Goal: Task Accomplishment & Management: Manage account settings

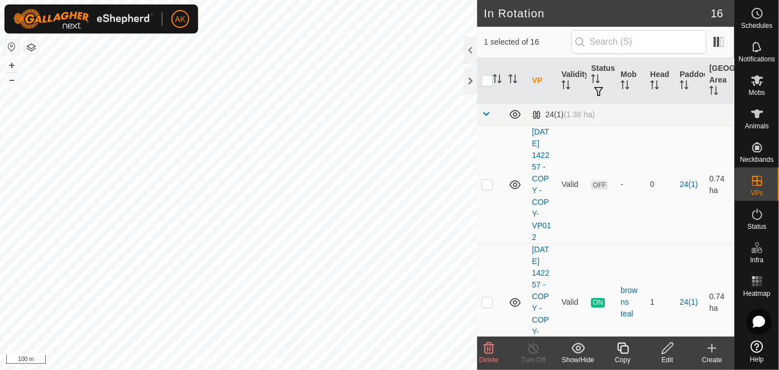
click at [482, 344] on icon at bounding box center [488, 348] width 13 height 13
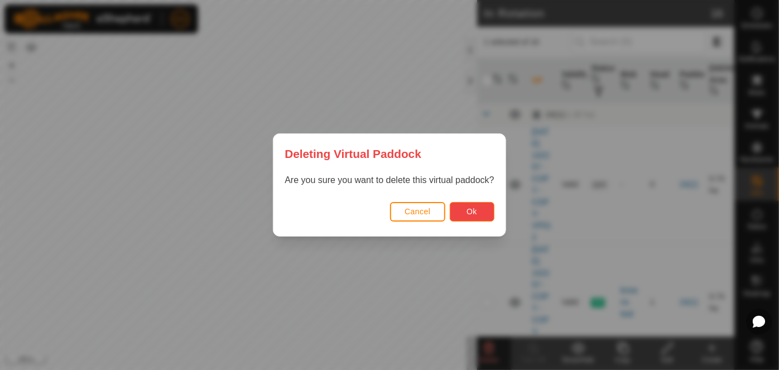
click at [470, 213] on span "Ok" at bounding box center [472, 211] width 11 height 9
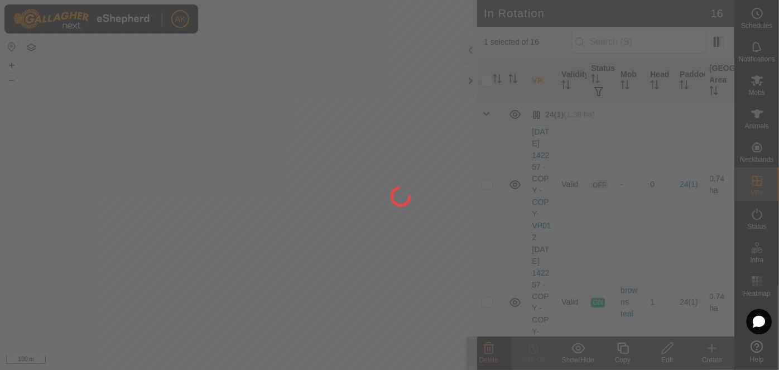
checkbox input "false"
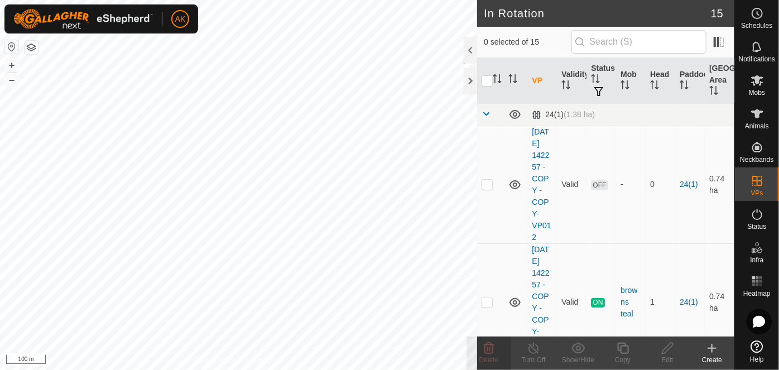
checkbox input "true"
click at [624, 351] on icon at bounding box center [623, 348] width 14 height 13
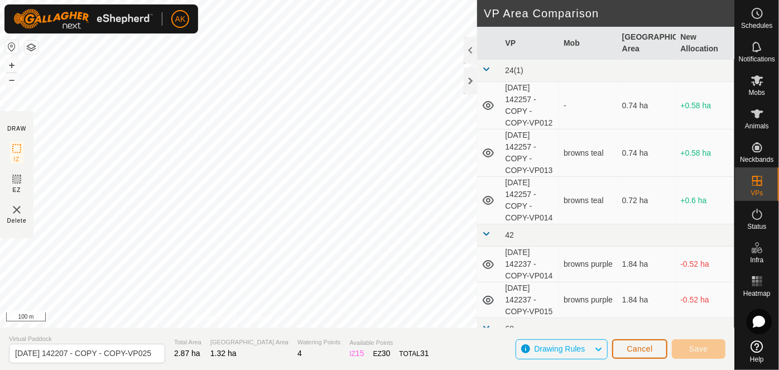
click at [626, 350] on button "Cancel" at bounding box center [639, 349] width 55 height 20
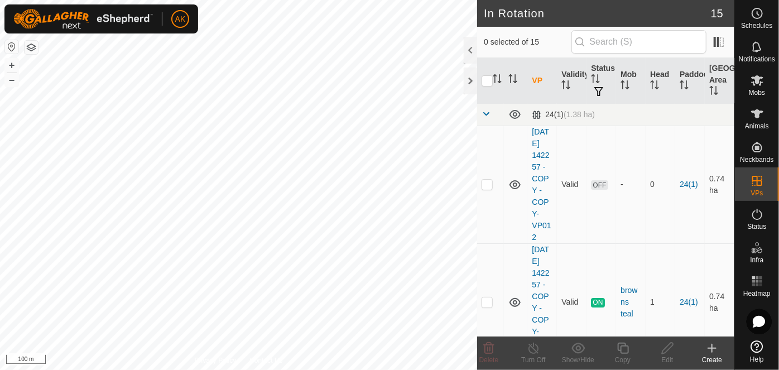
checkbox input "true"
checkbox input "false"
click at [495, 350] on icon at bounding box center [488, 348] width 13 height 13
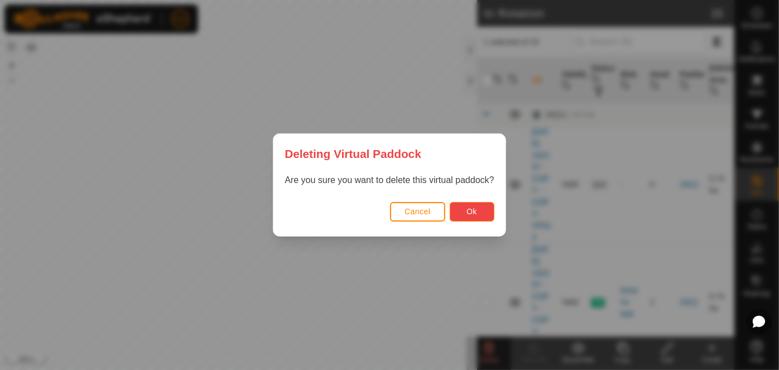
click at [462, 210] on button "Ok" at bounding box center [472, 212] width 45 height 20
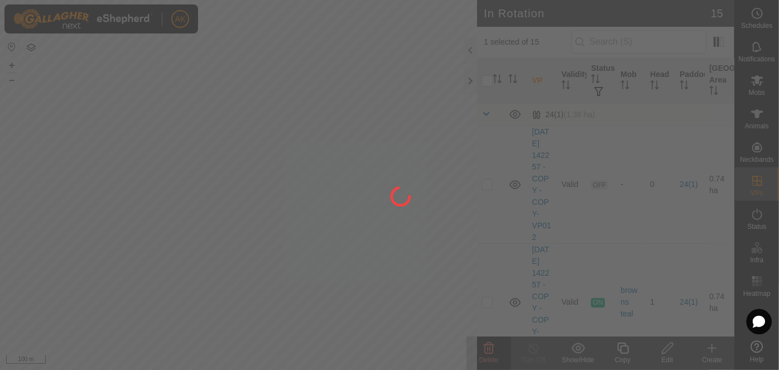
checkbox input "false"
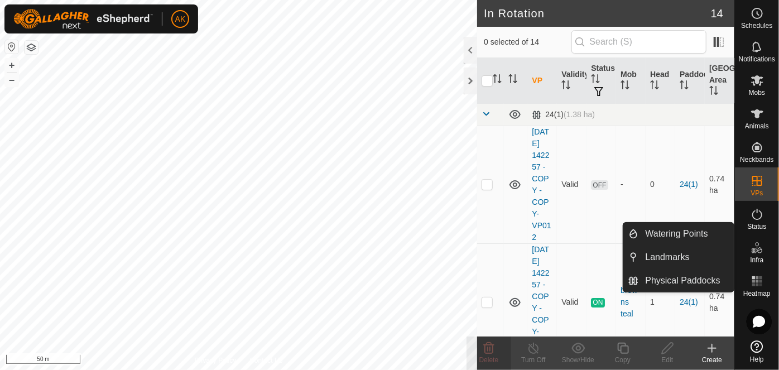
click at [758, 251] on icon at bounding box center [757, 247] width 13 height 13
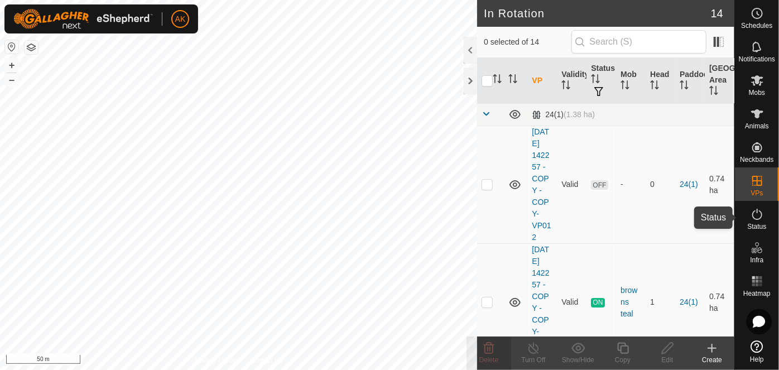
click at [755, 214] on icon at bounding box center [757, 214] width 13 height 13
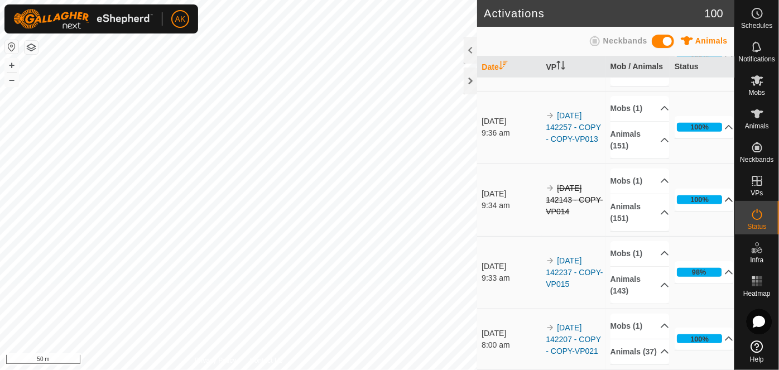
scroll to position [457, 0]
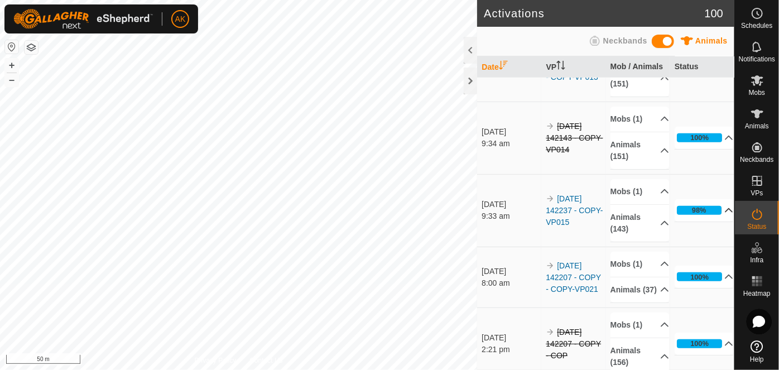
click at [701, 210] on div "98%" at bounding box center [699, 210] width 45 height 9
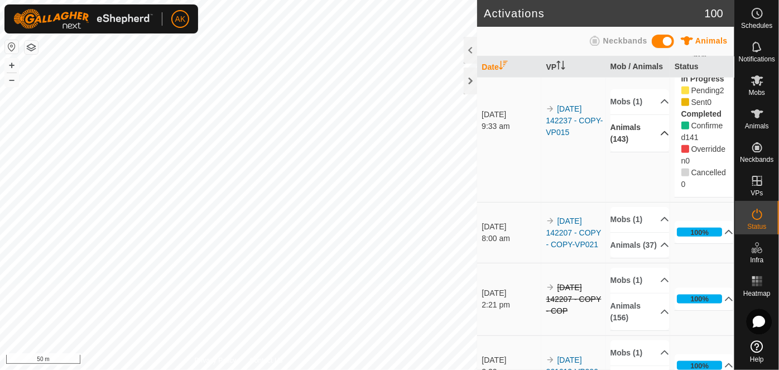
scroll to position [508, 0]
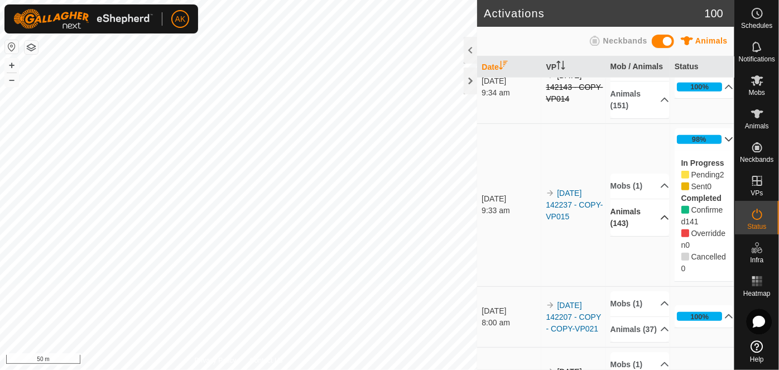
click at [634, 218] on p-accordion-header "Animals (143)" at bounding box center [640, 217] width 59 height 37
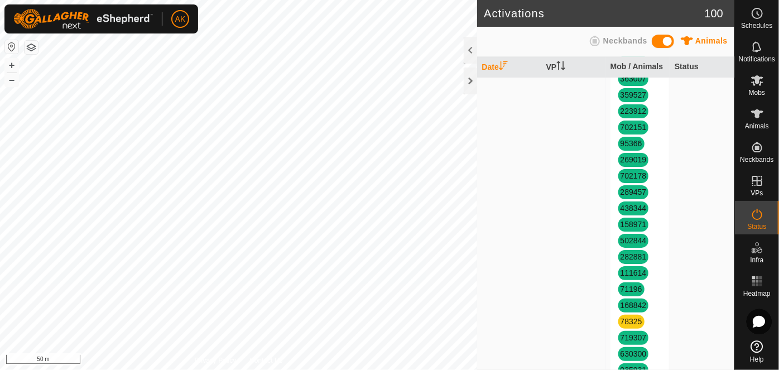
scroll to position [1269, 0]
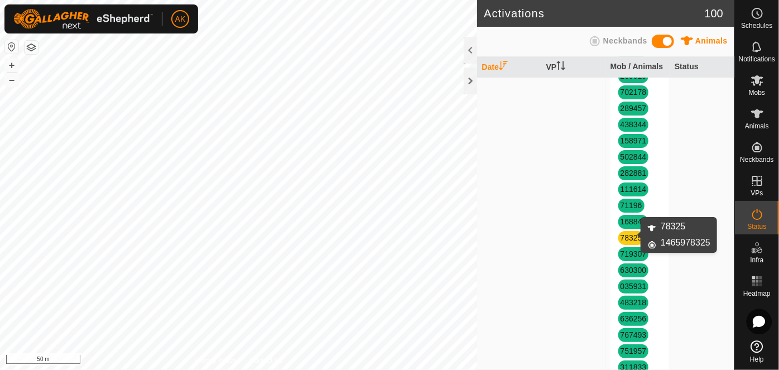
click at [633, 236] on link "78325" at bounding box center [632, 237] width 22 height 9
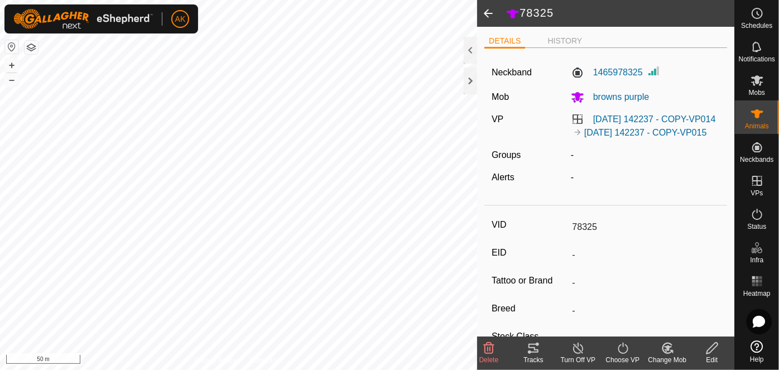
click at [491, 352] on icon at bounding box center [488, 348] width 13 height 13
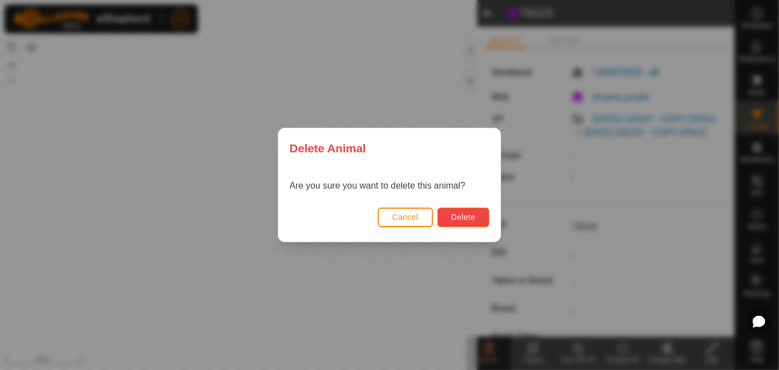
click at [479, 214] on button "Delete" at bounding box center [464, 218] width 52 height 20
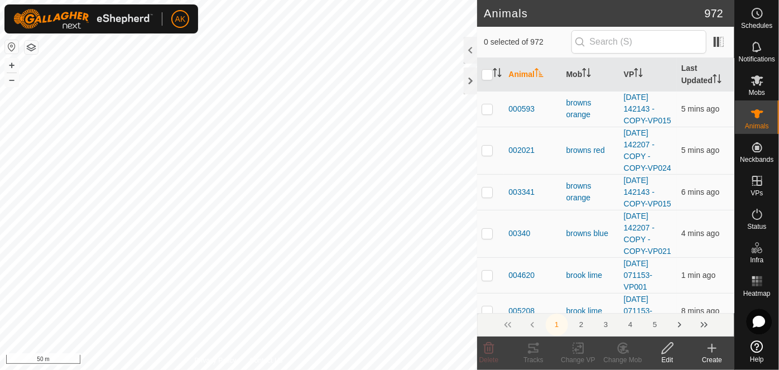
click at [714, 352] on icon at bounding box center [712, 348] width 13 height 13
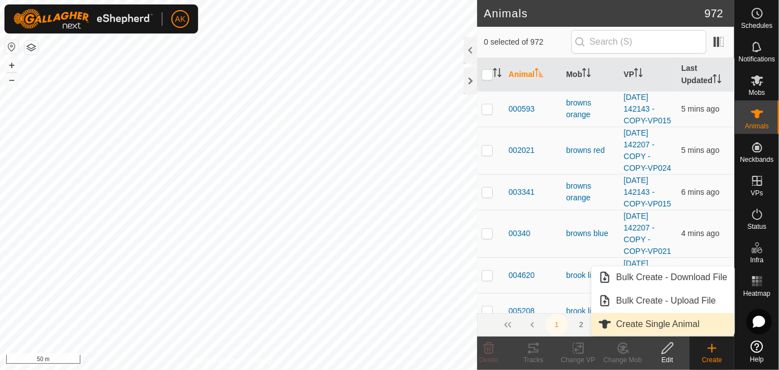
click at [667, 322] on link "Create Single Animal" at bounding box center [663, 324] width 142 height 22
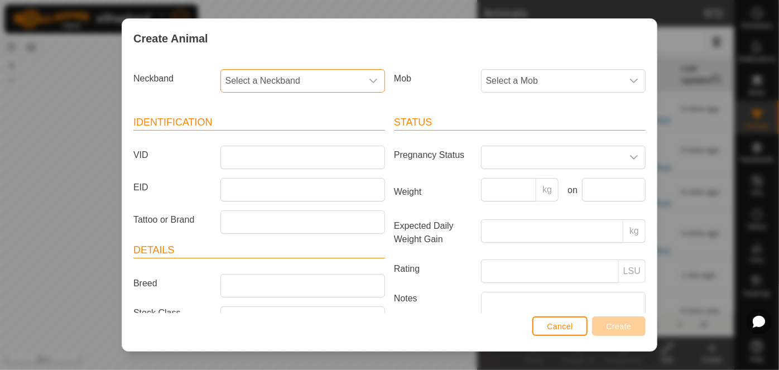
click at [275, 84] on span "Select a Neckband" at bounding box center [291, 81] width 141 height 22
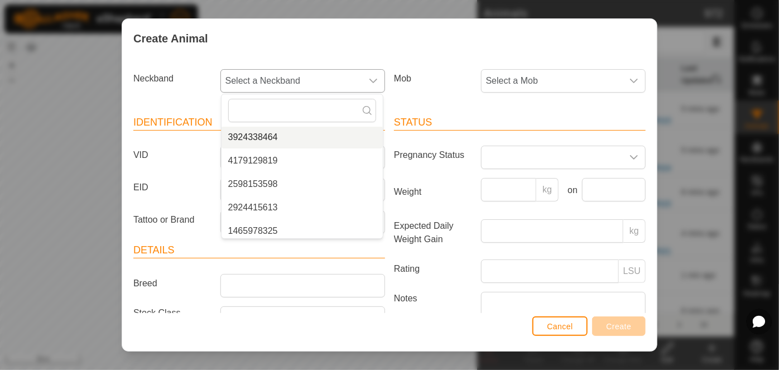
scroll to position [203, 0]
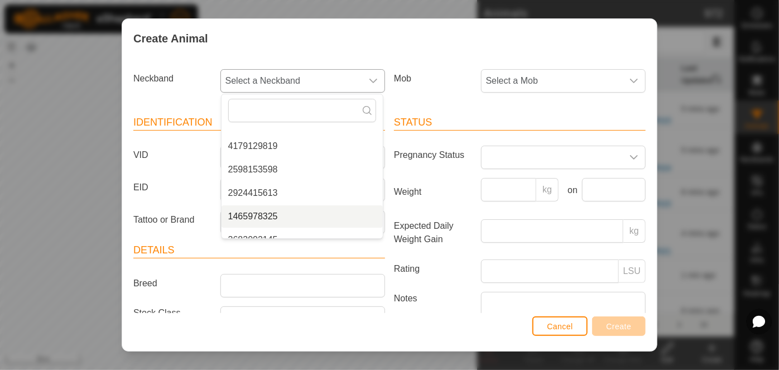
click at [265, 216] on li "1465978325" at bounding box center [302, 216] width 161 height 22
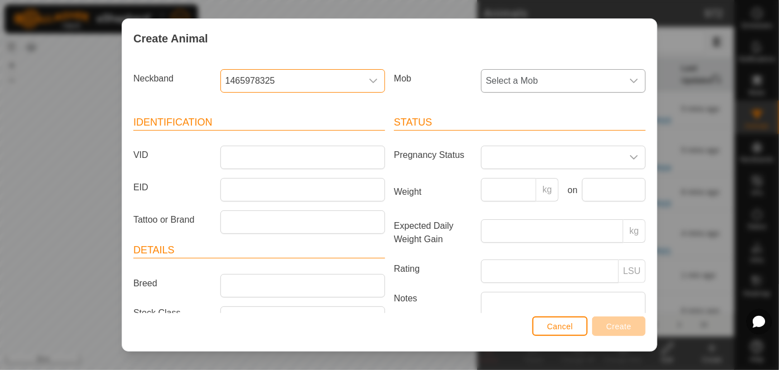
click at [487, 79] on span "Select a Mob" at bounding box center [552, 81] width 141 height 22
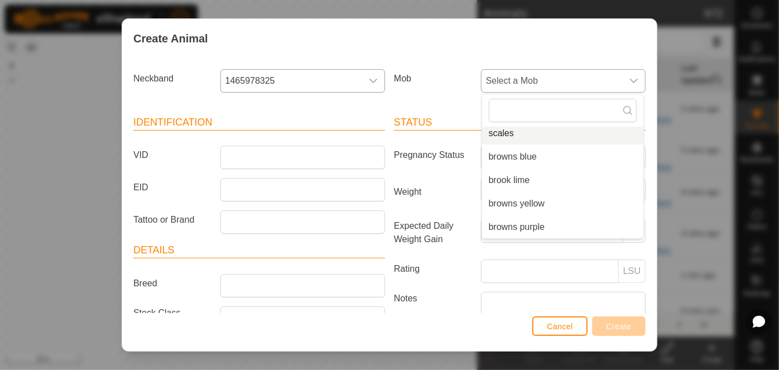
scroll to position [98, 0]
click at [521, 202] on li "browns purple" at bounding box center [562, 204] width 161 height 22
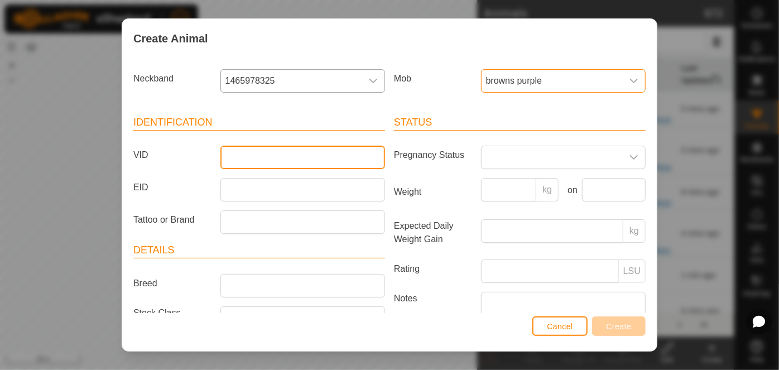
click at [255, 150] on input "VID" at bounding box center [303, 157] width 165 height 23
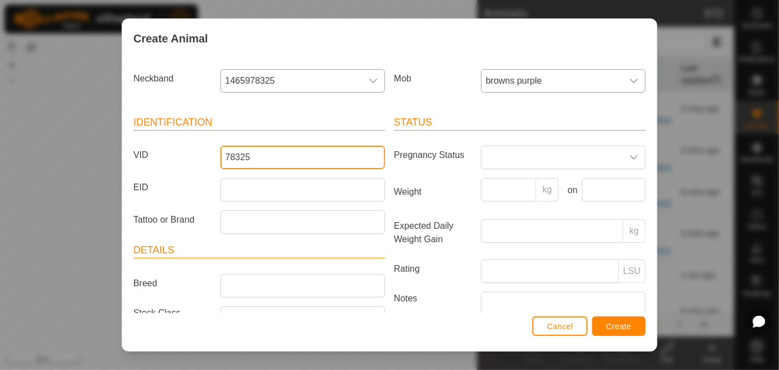
type input "78325"
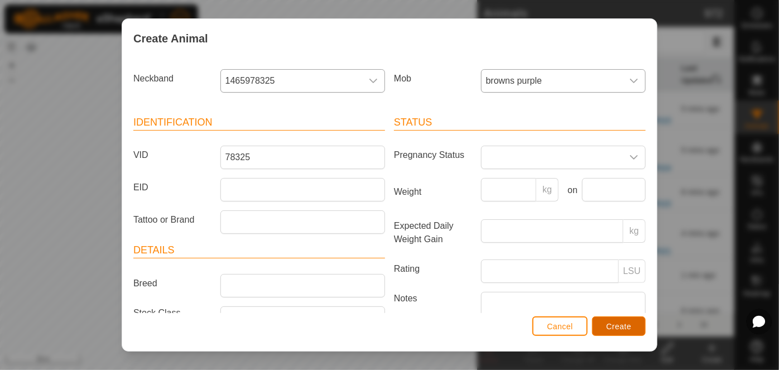
click at [621, 329] on span "Create" at bounding box center [619, 326] width 25 height 9
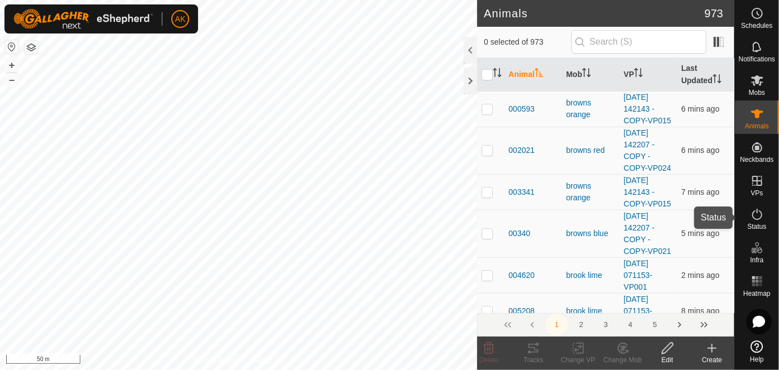
click at [755, 214] on icon at bounding box center [757, 214] width 13 height 13
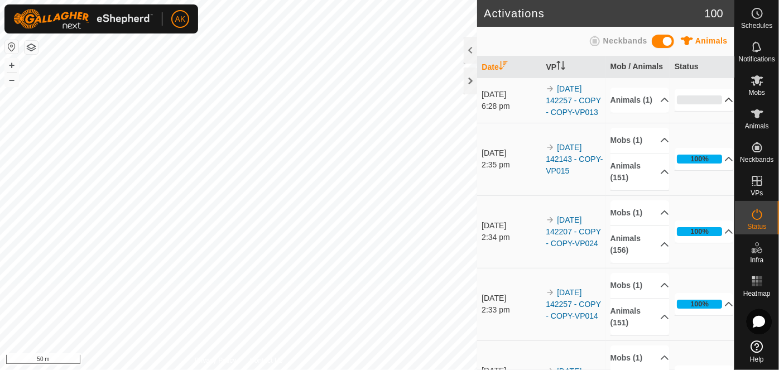
click at [700, 102] on p-accordion-header "0%" at bounding box center [704, 100] width 59 height 22
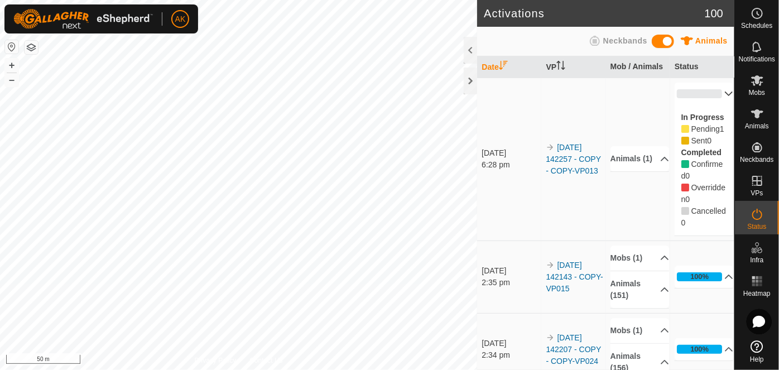
click at [717, 92] on p-accordion-header "0%" at bounding box center [704, 94] width 59 height 22
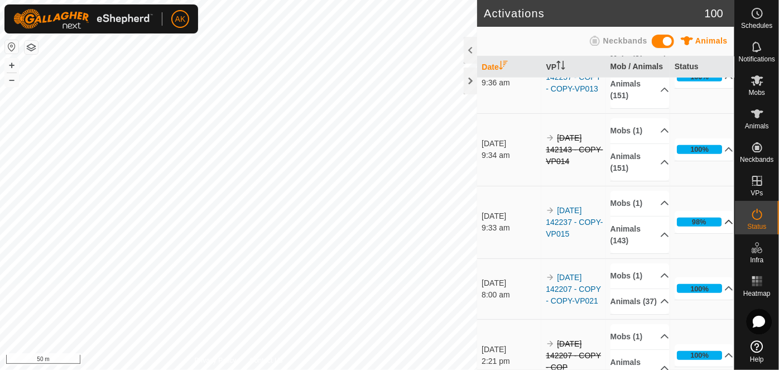
scroll to position [457, 0]
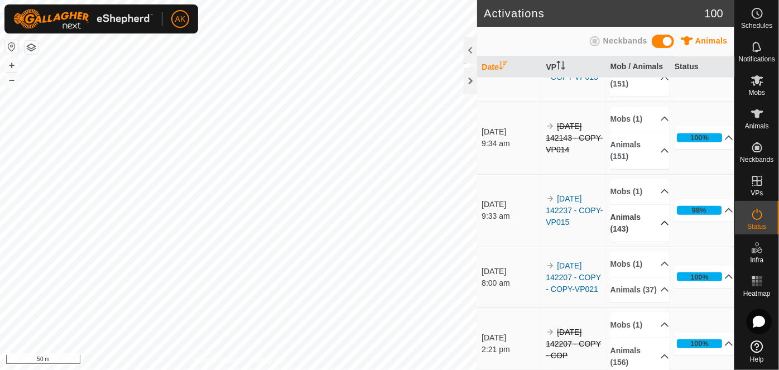
click at [652, 221] on p-accordion-header "Animals (143)" at bounding box center [640, 223] width 59 height 37
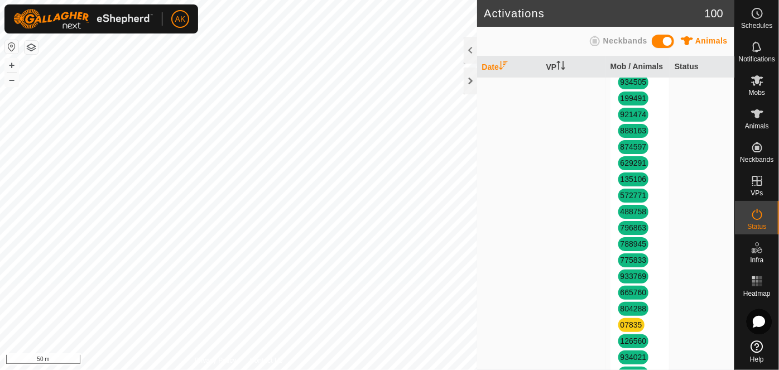
scroll to position [2436, 0]
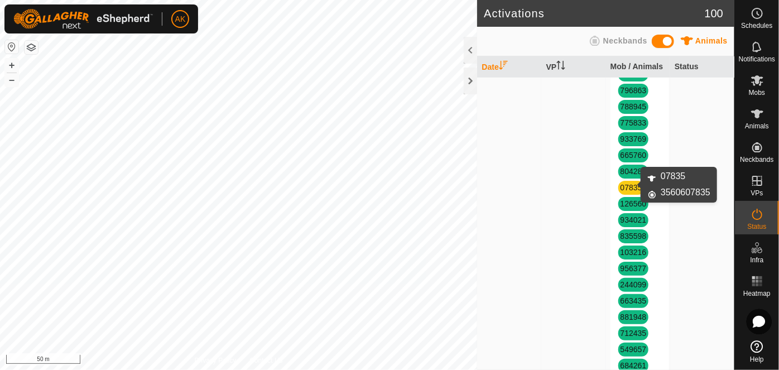
click at [626, 186] on link "07835" at bounding box center [632, 187] width 22 height 9
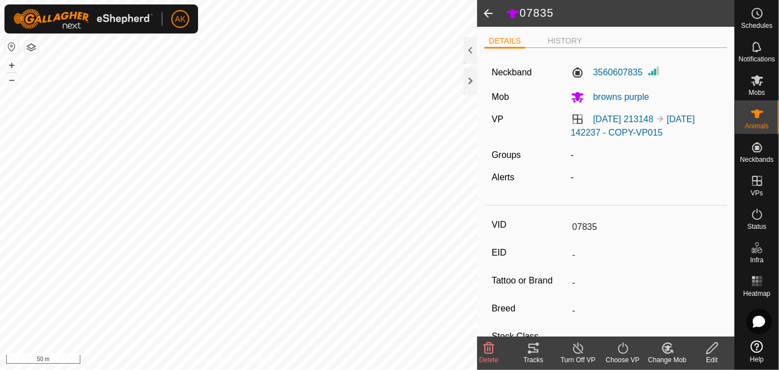
click at [490, 345] on icon at bounding box center [489, 348] width 11 height 11
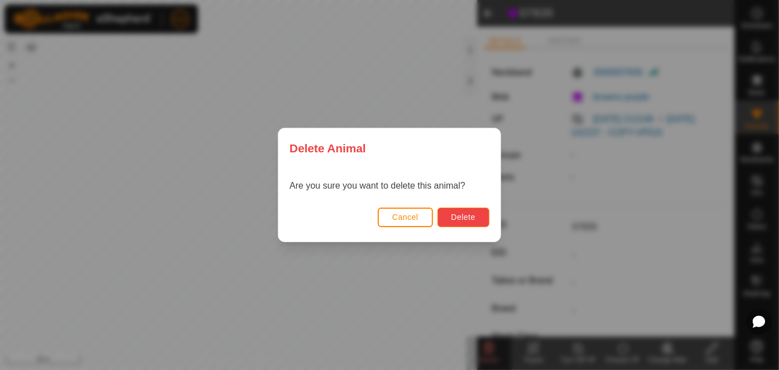
click at [475, 221] on span "Delete" at bounding box center [464, 217] width 24 height 9
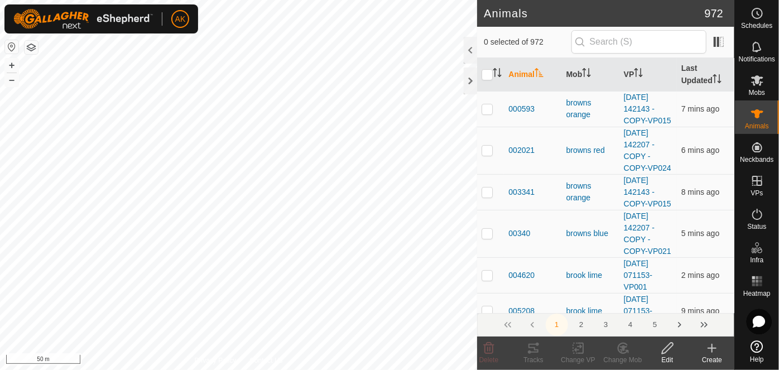
click at [709, 347] on icon at bounding box center [712, 348] width 13 height 13
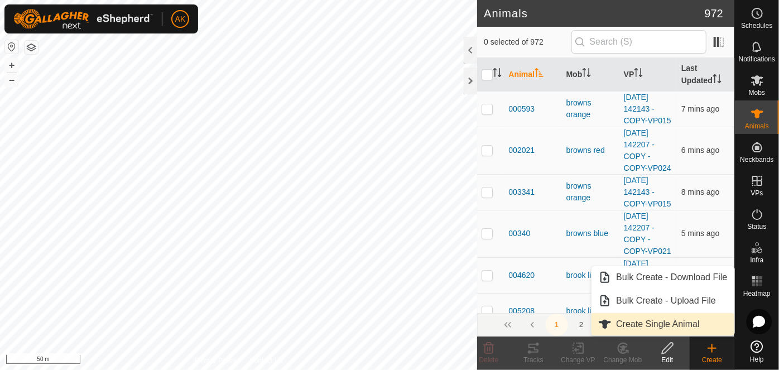
click at [662, 323] on link "Create Single Animal" at bounding box center [663, 324] width 142 height 22
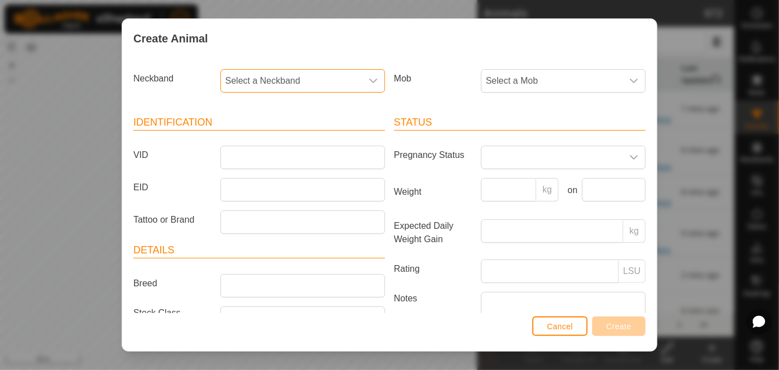
click at [281, 80] on span "Select a Neckband" at bounding box center [291, 81] width 141 height 22
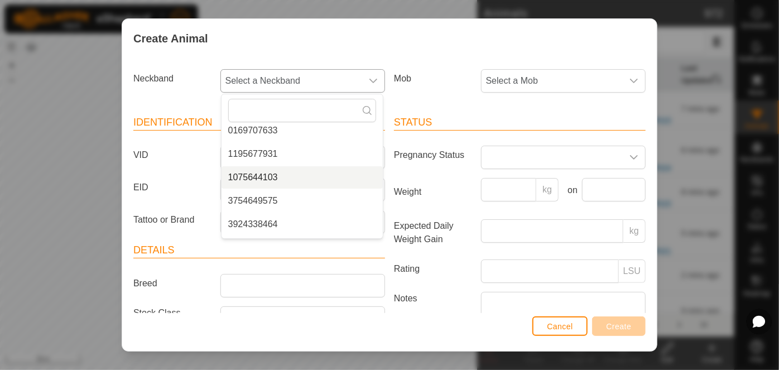
scroll to position [152, 0]
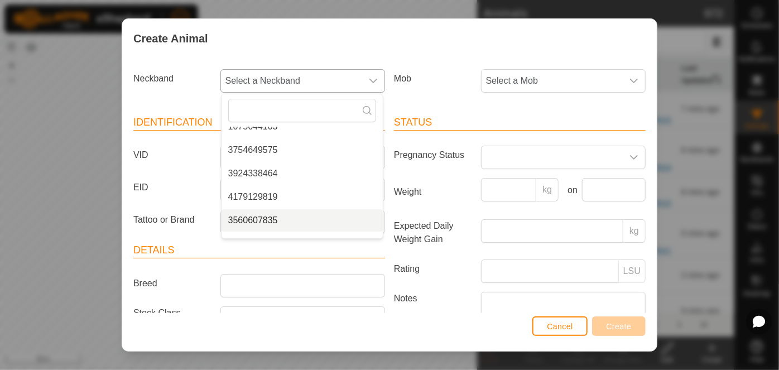
click at [273, 221] on li "3560607835" at bounding box center [302, 220] width 161 height 22
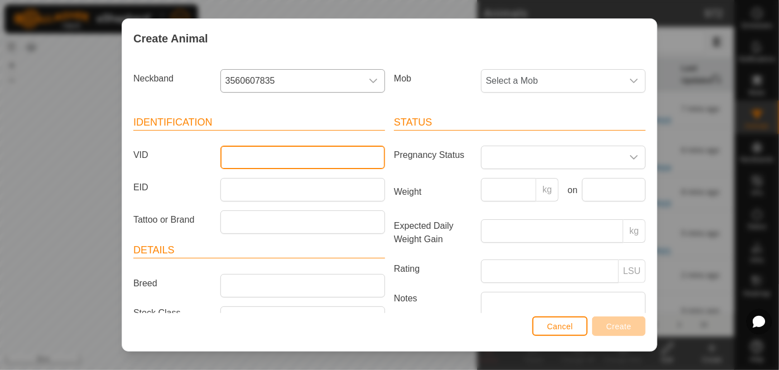
click at [245, 160] on input "VID" at bounding box center [303, 157] width 165 height 23
type input "07835"
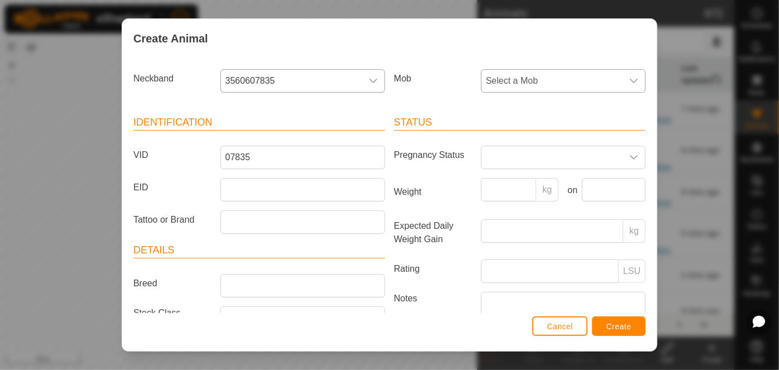
click at [493, 76] on span "Select a Mob" at bounding box center [552, 81] width 141 height 22
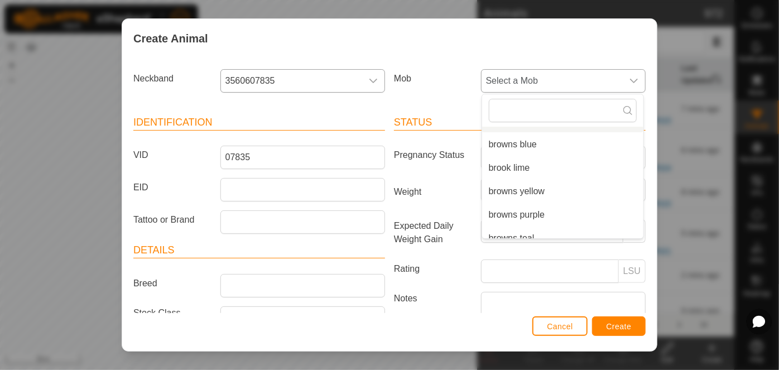
scroll to position [98, 0]
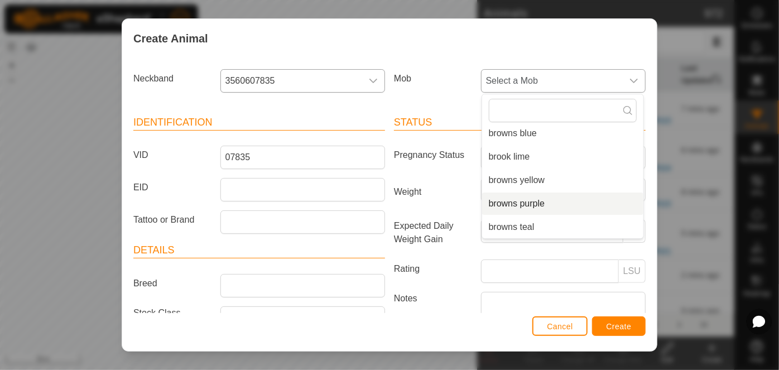
click at [524, 203] on li "browns purple" at bounding box center [562, 204] width 161 height 22
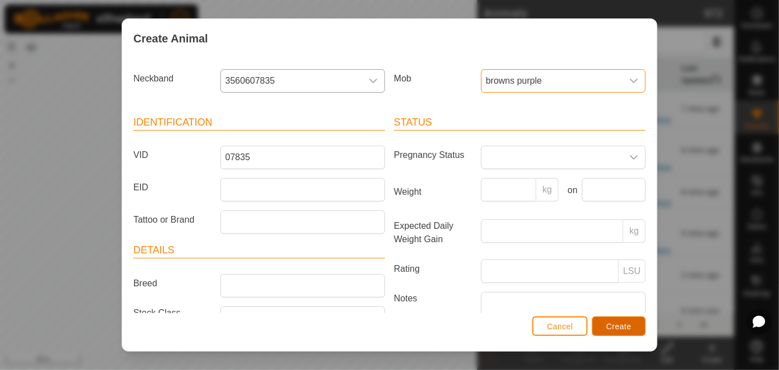
click at [614, 326] on span "Create" at bounding box center [619, 326] width 25 height 9
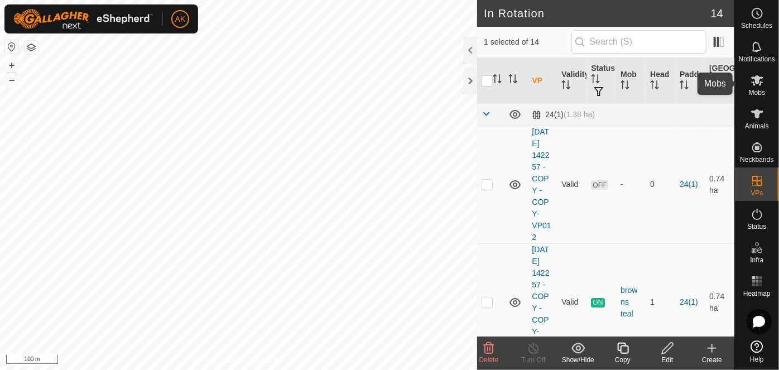
click at [761, 89] on span "Mobs" at bounding box center [757, 92] width 16 height 7
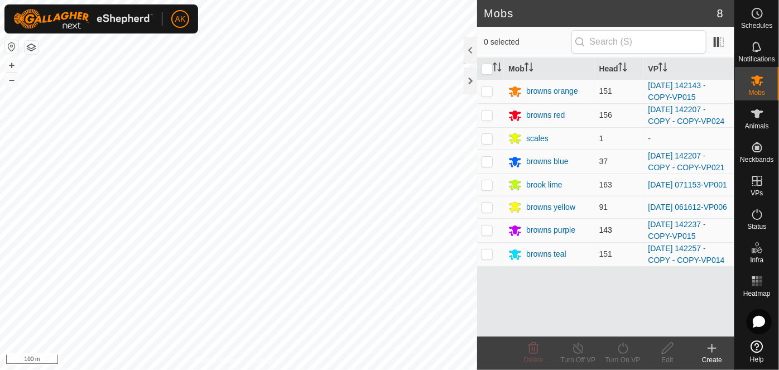
click at [485, 228] on p-checkbox at bounding box center [487, 230] width 11 height 9
checkbox input "true"
click at [625, 350] on icon at bounding box center [623, 348] width 14 height 13
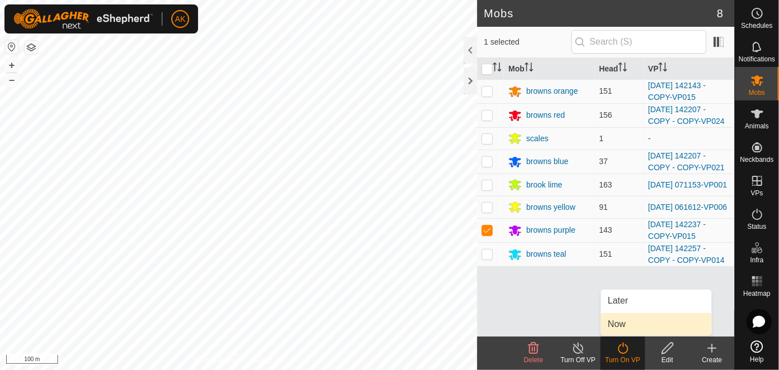
click at [625, 326] on link "Now" at bounding box center [656, 324] width 111 height 22
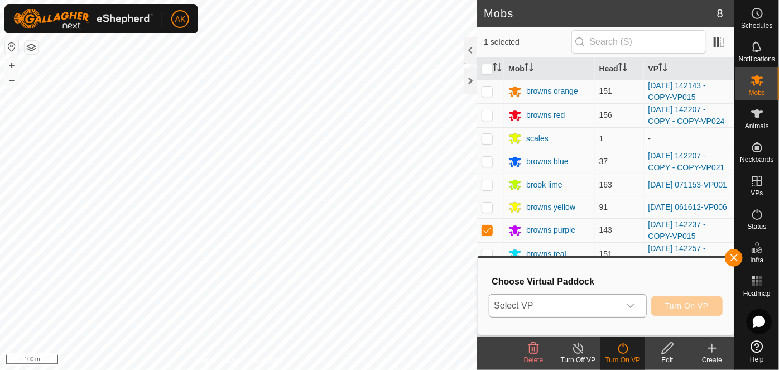
click at [624, 305] on div "dropdown trigger" at bounding box center [631, 306] width 22 height 22
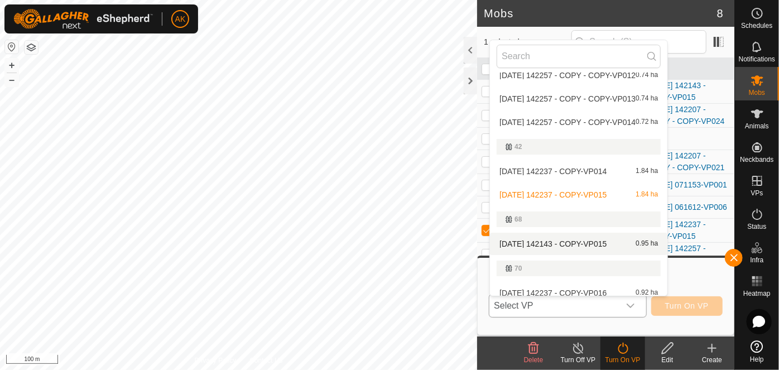
scroll to position [50, 0]
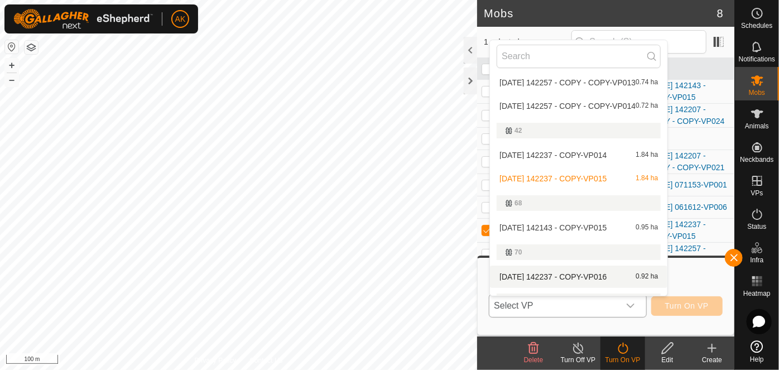
click at [570, 272] on li "2025-08-12 142237 - COPY-VP016 0.92 ha" at bounding box center [579, 277] width 178 height 22
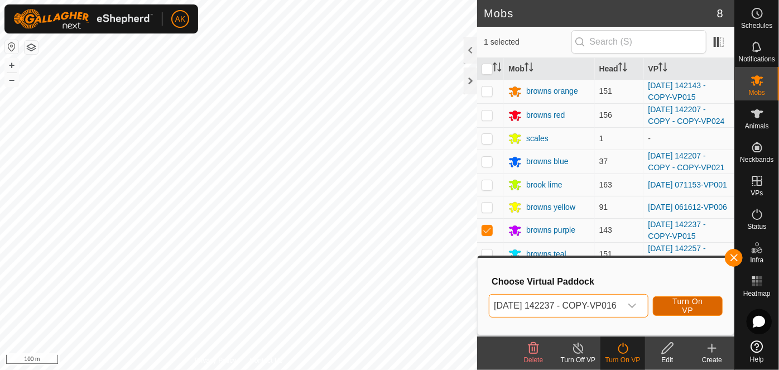
click at [698, 308] on span "Turn On VP" at bounding box center [688, 306] width 42 height 18
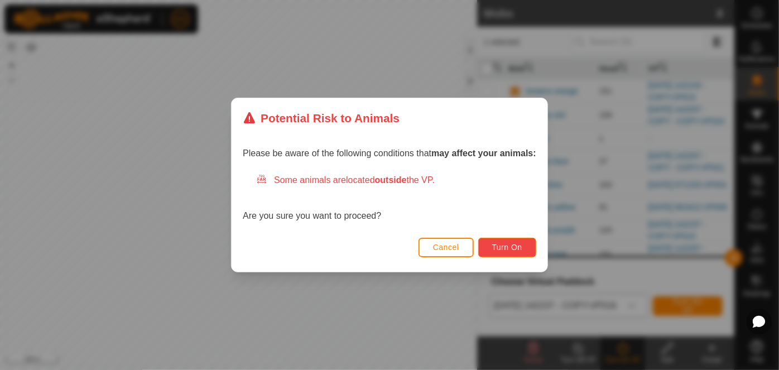
click at [512, 243] on span "Turn On" at bounding box center [507, 247] width 30 height 9
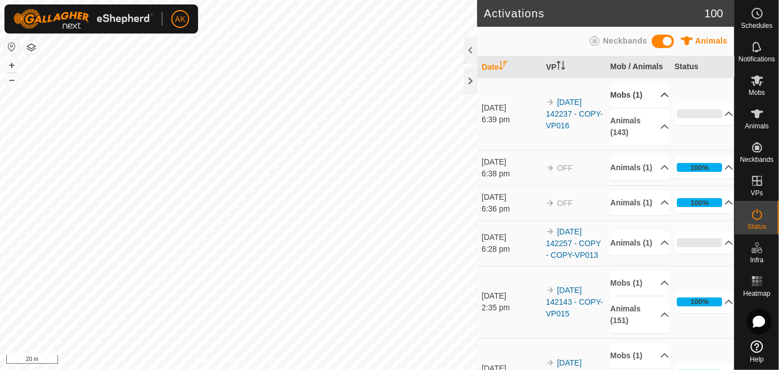
click at [628, 92] on p-accordion-header "Mobs (1)" at bounding box center [640, 95] width 59 height 25
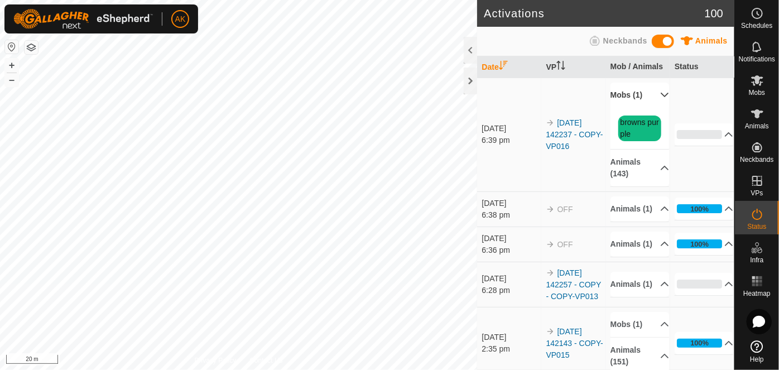
click at [628, 92] on p-accordion-header "Mobs (1)" at bounding box center [640, 95] width 59 height 25
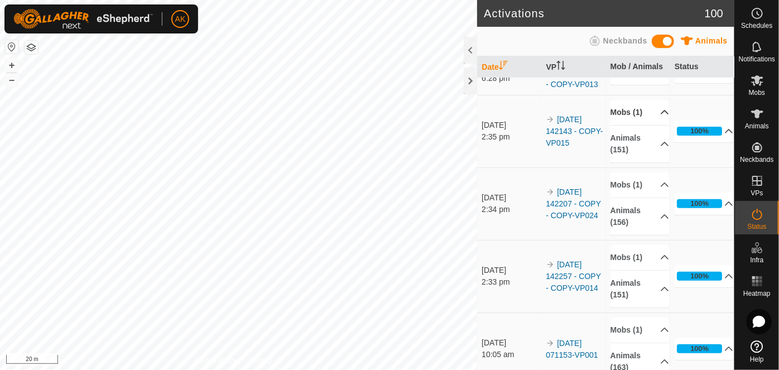
scroll to position [203, 0]
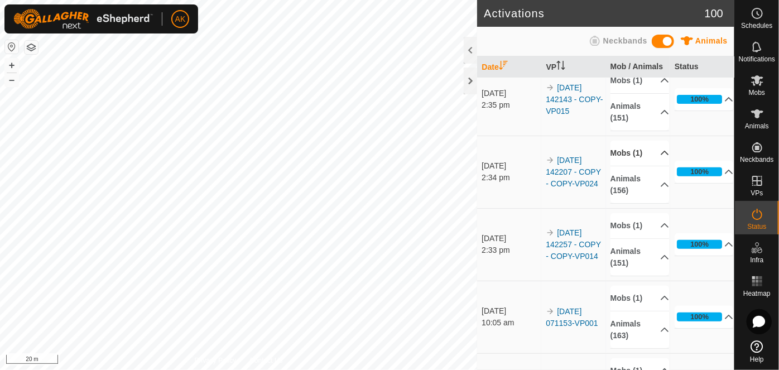
click at [630, 166] on p-accordion-header "Mobs (1)" at bounding box center [640, 153] width 59 height 25
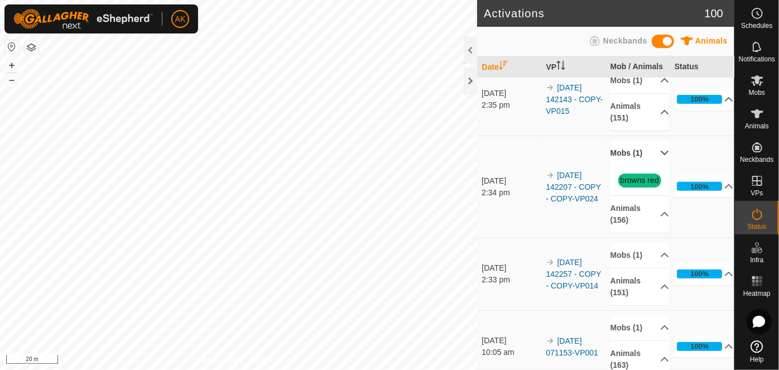
click at [630, 166] on p-accordion-header "Mobs (1)" at bounding box center [640, 153] width 59 height 25
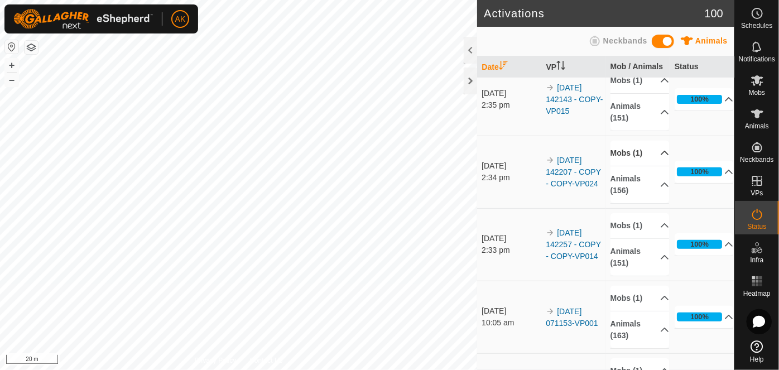
click at [630, 166] on p-accordion-header "Mobs (1)" at bounding box center [640, 153] width 59 height 25
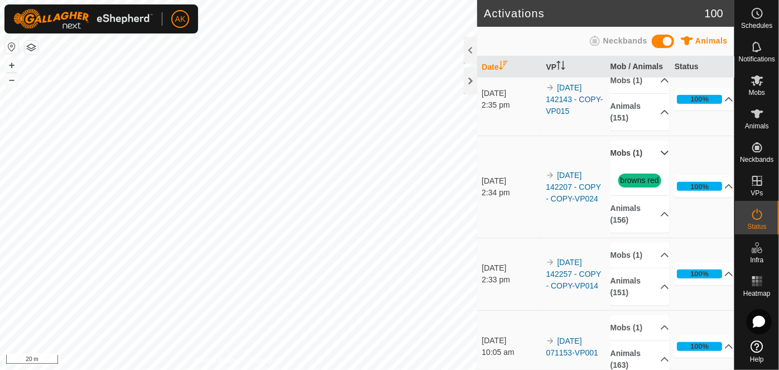
click at [630, 166] on p-accordion-header "Mobs (1)" at bounding box center [640, 153] width 59 height 25
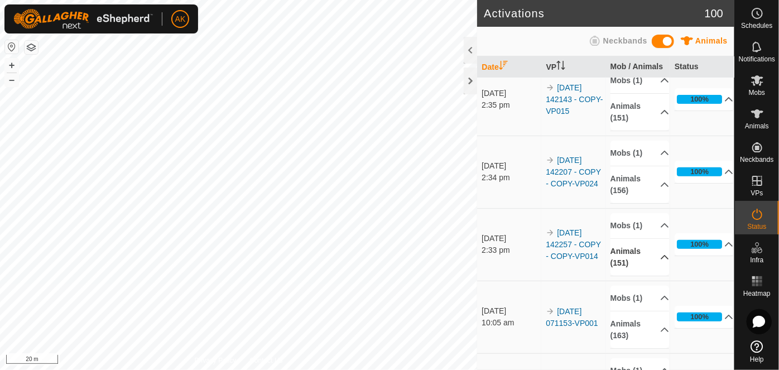
click at [625, 273] on p-accordion-header "Animals (151)" at bounding box center [640, 257] width 59 height 37
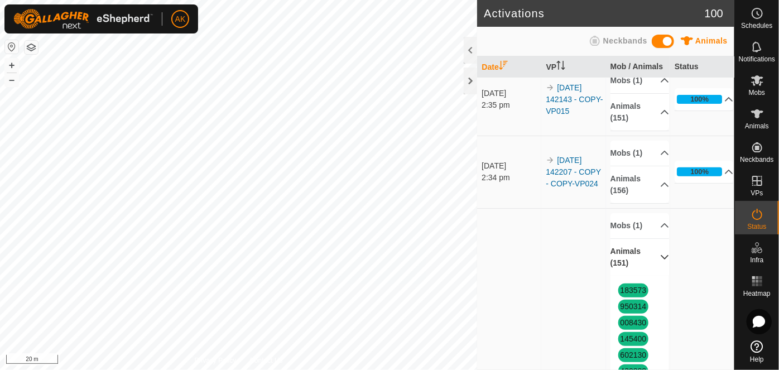
scroll to position [253, 0]
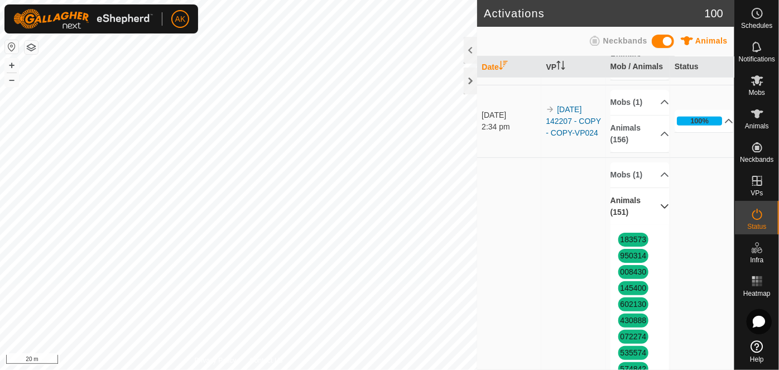
click at [630, 219] on p-accordion-header "Animals (151)" at bounding box center [640, 206] width 59 height 37
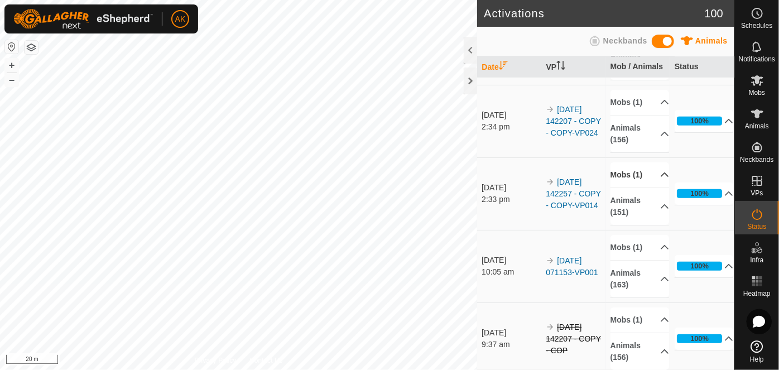
click at [630, 188] on p-accordion-header "Mobs (1)" at bounding box center [640, 174] width 59 height 25
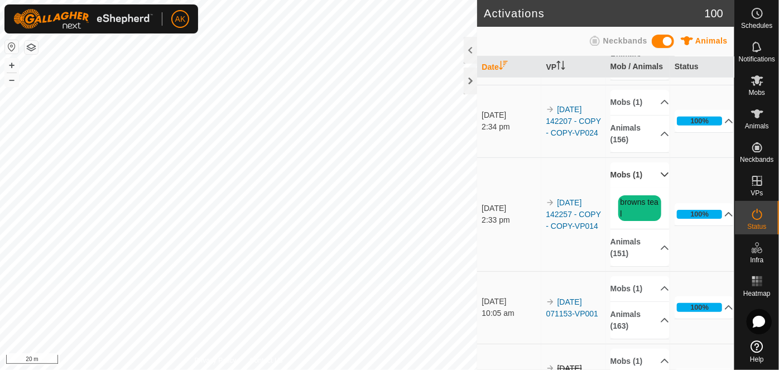
click at [630, 188] on p-accordion-header "Mobs (1)" at bounding box center [640, 174] width 59 height 25
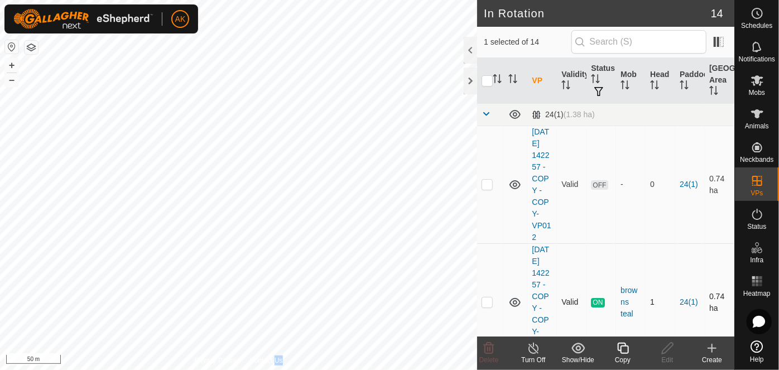
checkbox input "true"
checkbox input "false"
click at [536, 355] on div "Turn Off" at bounding box center [533, 360] width 45 height 10
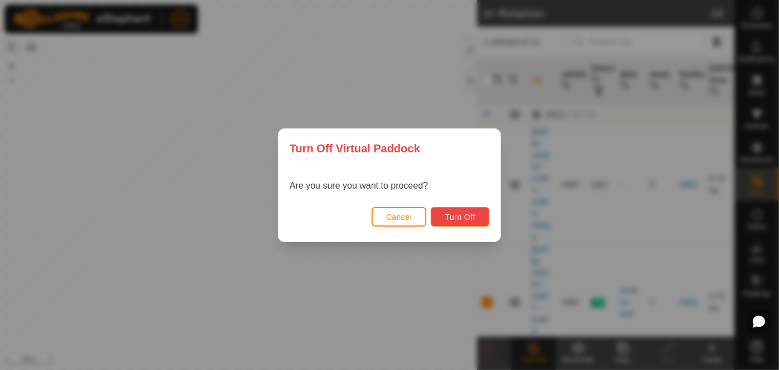
click at [463, 210] on button "Turn Off" at bounding box center [460, 217] width 59 height 20
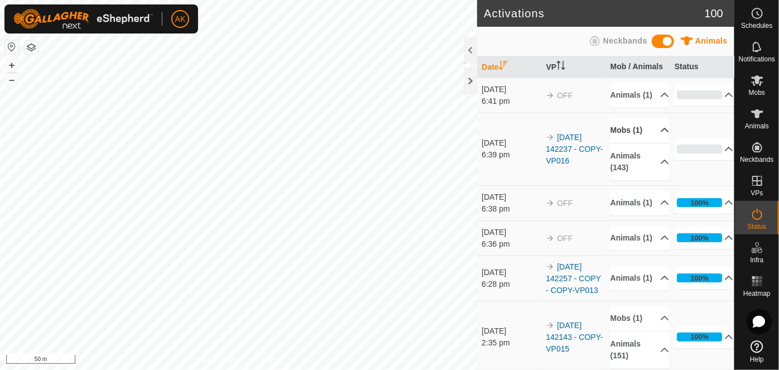
click at [624, 139] on p-accordion-header "Mobs (1)" at bounding box center [640, 130] width 59 height 25
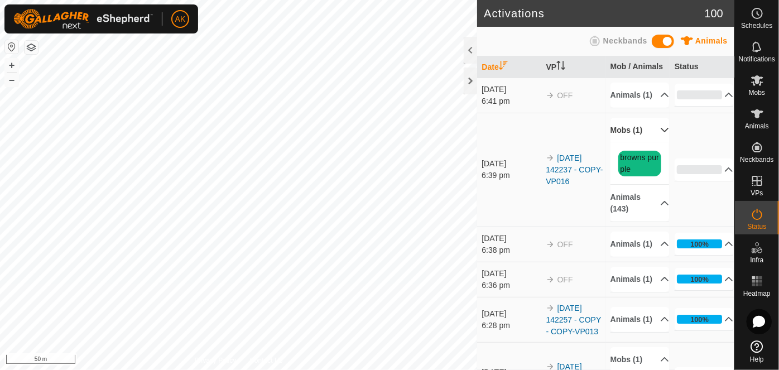
click at [624, 139] on p-accordion-header "Mobs (1)" at bounding box center [640, 130] width 59 height 25
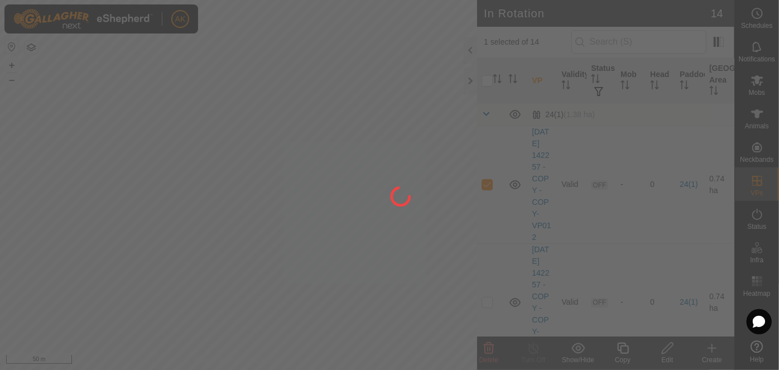
click at [230, 277] on div at bounding box center [389, 185] width 779 height 370
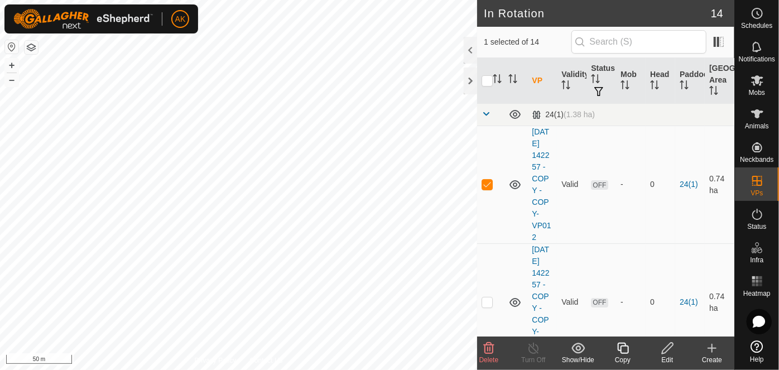
checkbox input "false"
click at [489, 352] on icon at bounding box center [488, 348] width 13 height 13
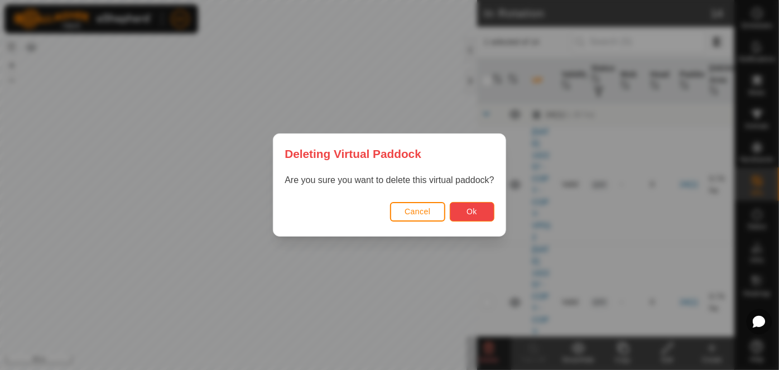
click at [472, 213] on span "Ok" at bounding box center [472, 211] width 11 height 9
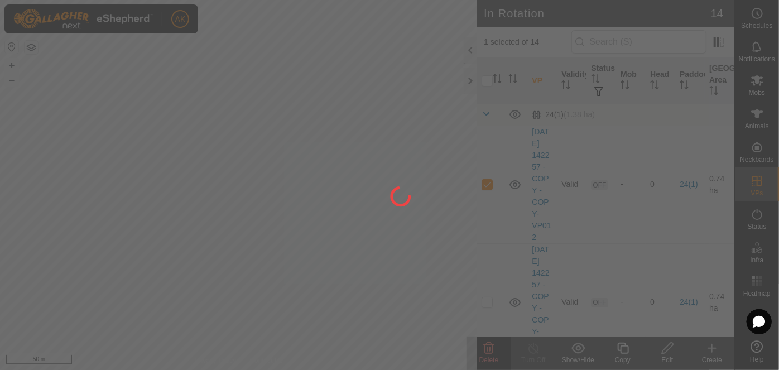
checkbox input "false"
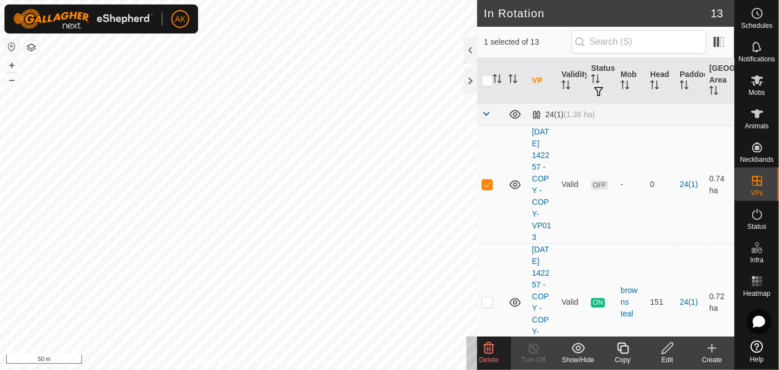
click at [492, 350] on icon at bounding box center [489, 348] width 11 height 11
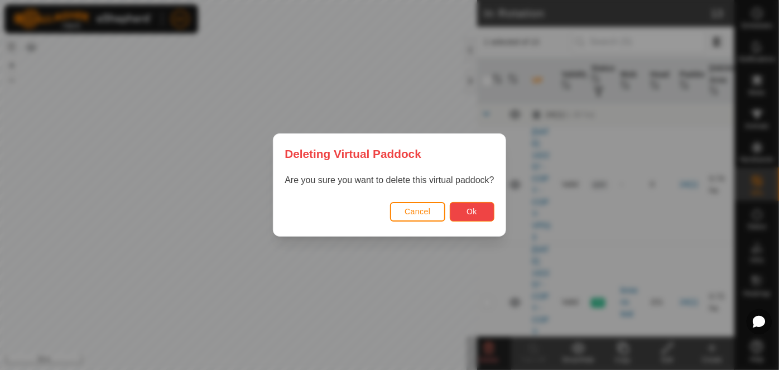
click at [468, 216] on span "Ok" at bounding box center [472, 211] width 11 height 9
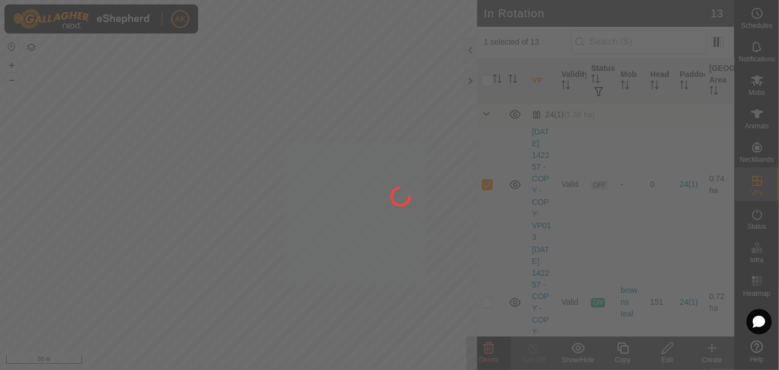
checkbox input "false"
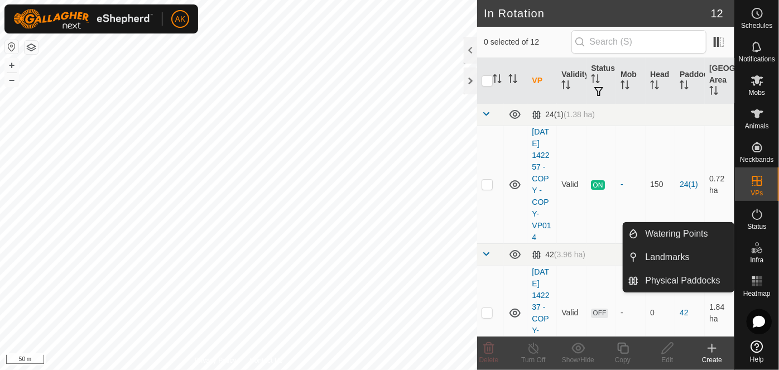
click at [754, 251] on icon at bounding box center [755, 251] width 6 height 6
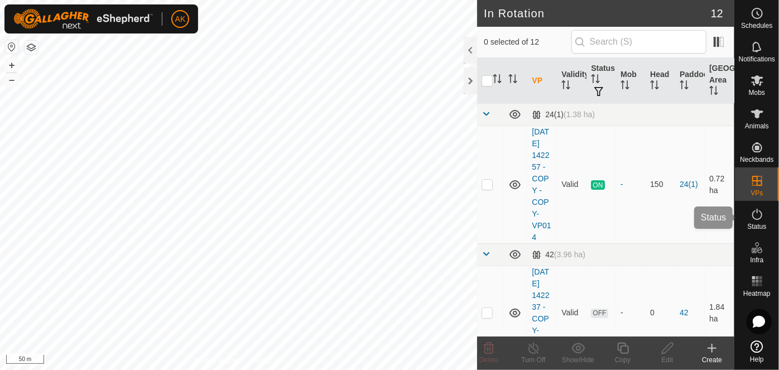
click at [755, 216] on icon at bounding box center [757, 214] width 13 height 13
checkbox input "true"
checkbox input "false"
checkbox input "true"
checkbox input "false"
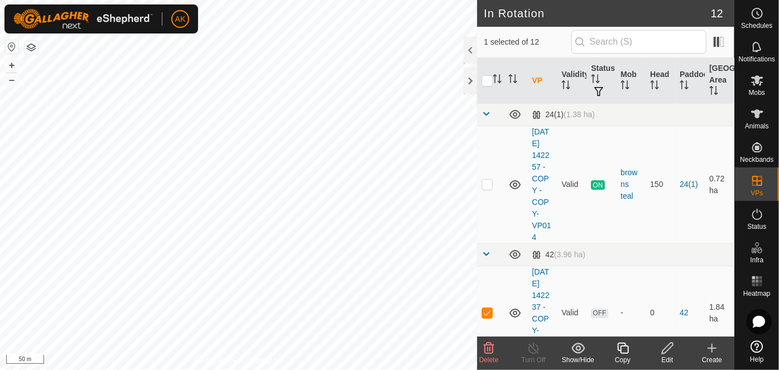
click at [484, 352] on icon at bounding box center [488, 348] width 13 height 13
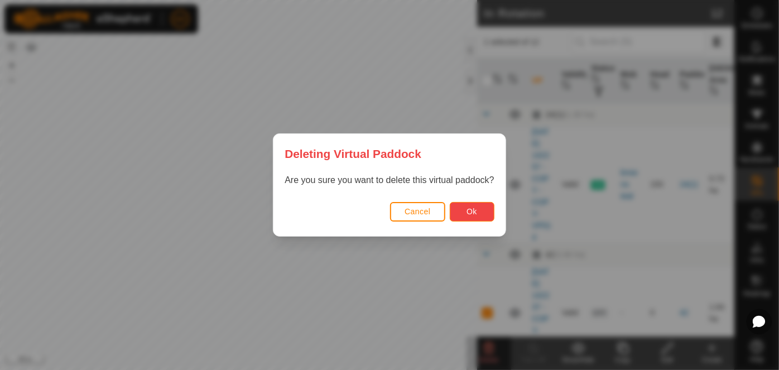
click at [467, 207] on span "Ok" at bounding box center [472, 211] width 11 height 9
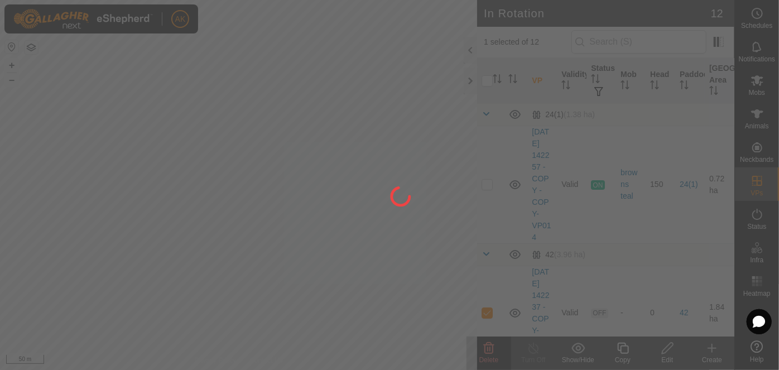
checkbox input "false"
